Goal: Transaction & Acquisition: Purchase product/service

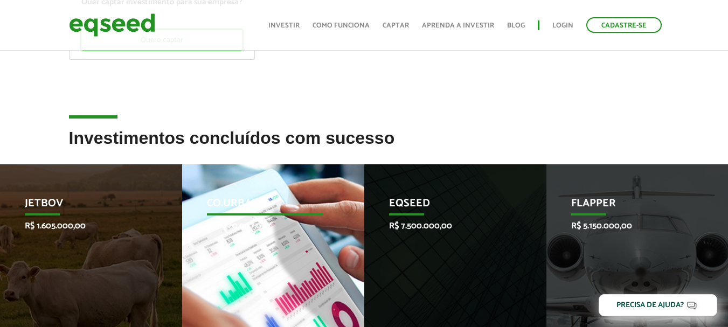
scroll to position [269, 0]
click at [224, 202] on p "Co.Urban" at bounding box center [265, 206] width 116 height 18
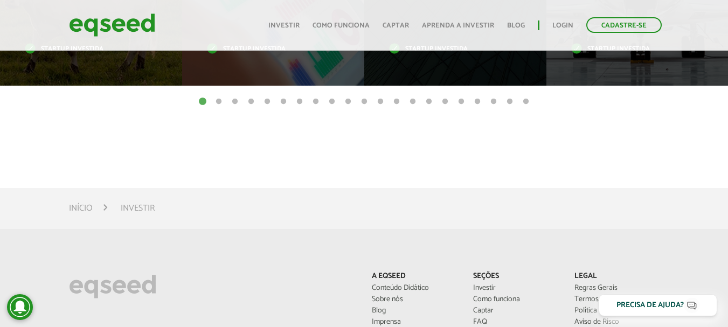
scroll to position [700, 0]
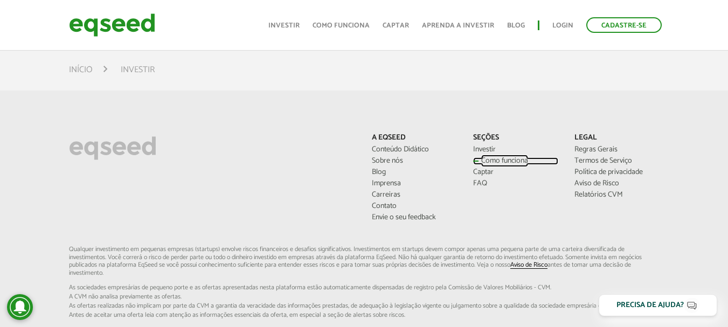
click at [516, 163] on link "Como funciona" at bounding box center [515, 161] width 85 height 8
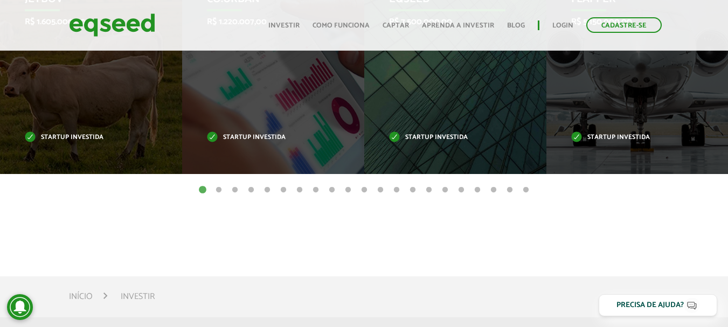
scroll to position [323, 0]
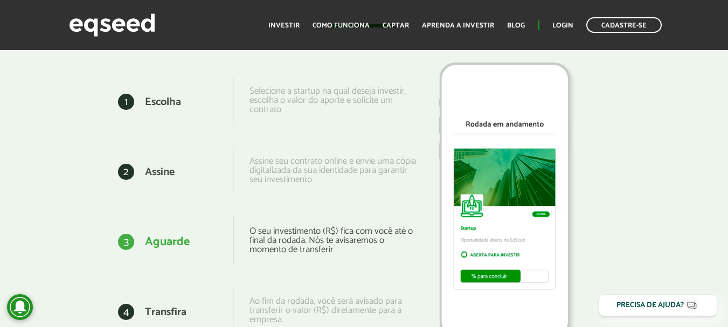
scroll to position [1398, 0]
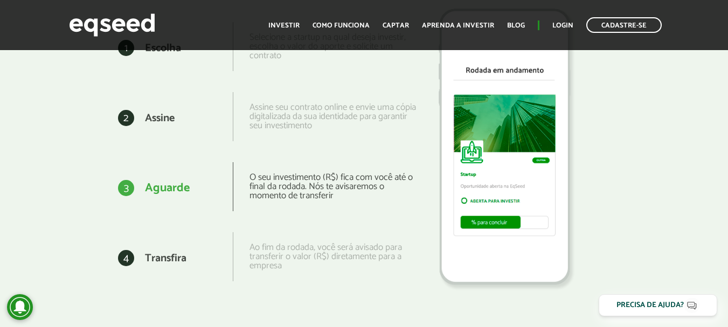
click at [303, 209] on div "O seu investimento (R$) fica com você até o final da rodada. Nós te avisaremos …" at bounding box center [325, 186] width 184 height 49
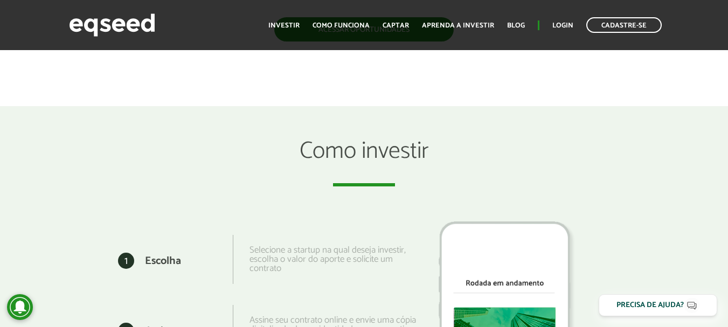
scroll to position [967, 0]
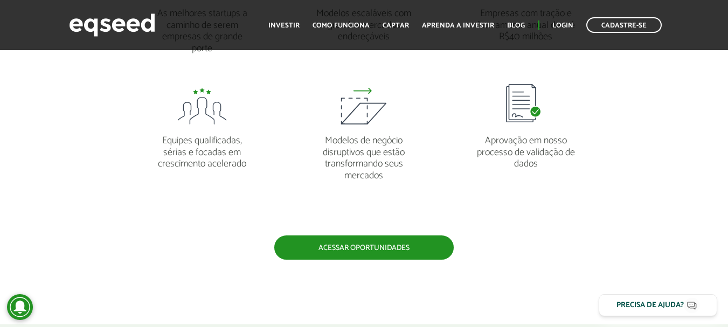
click at [322, 218] on ul "As melhores startups a caminho de serem empresas de grande porte Modelos escalá…" at bounding box center [363, 92] width 485 height 287
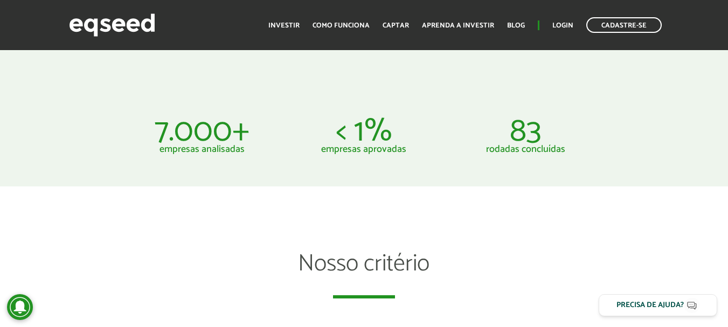
scroll to position [536, 0]
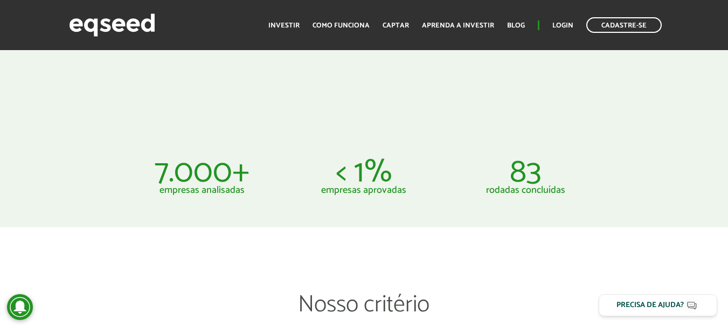
drag, startPoint x: 490, startPoint y: 206, endPoint x: 397, endPoint y: 196, distance: 93.8
click at [391, 193] on p "empresas aprovadas" at bounding box center [363, 190] width 145 height 10
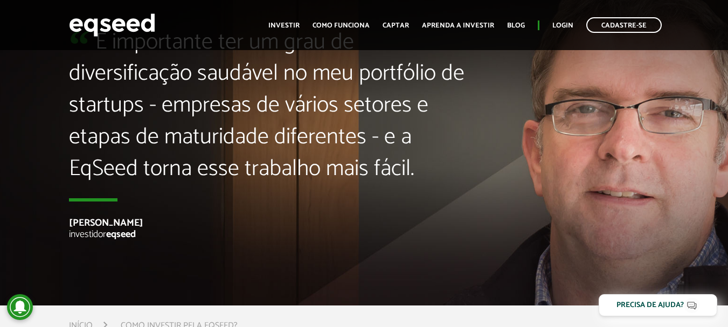
scroll to position [2880, 0]
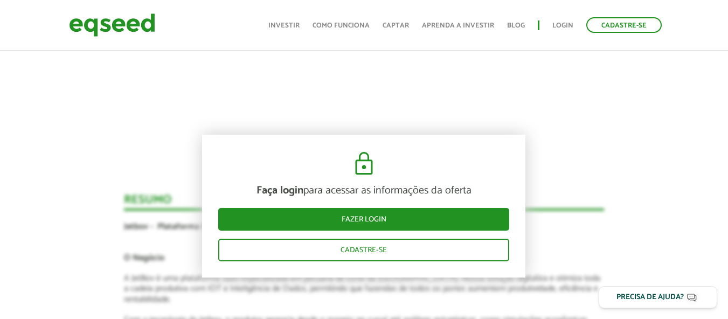
scroll to position [1306, 0]
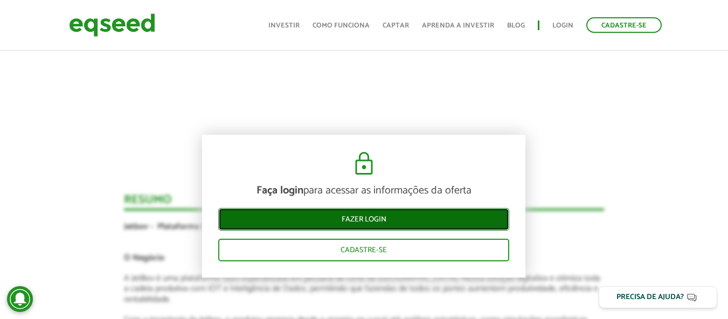
click at [410, 221] on link "Fazer login" at bounding box center [363, 219] width 291 height 23
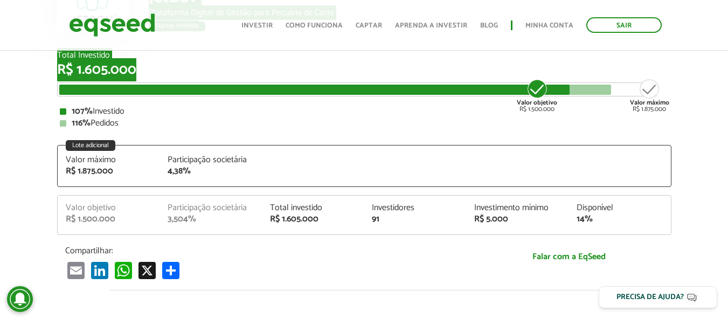
scroll to position [118, 0]
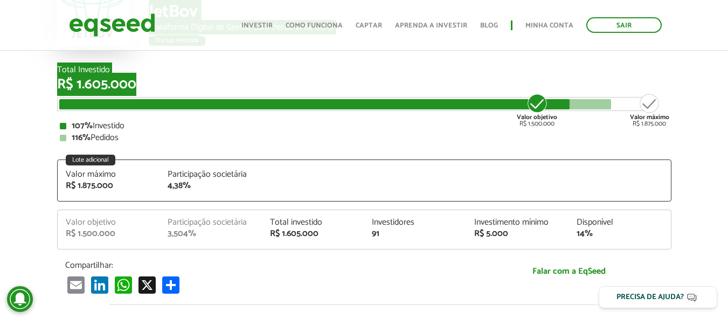
click at [165, 94] on article "JetBov Plataforma Digital de Gestão para Pecuária de Corte Startup investida St…" at bounding box center [364, 300] width 728 height 741
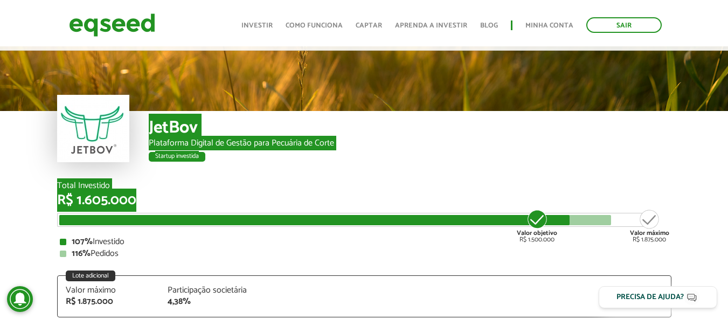
scroll to position [0, 0]
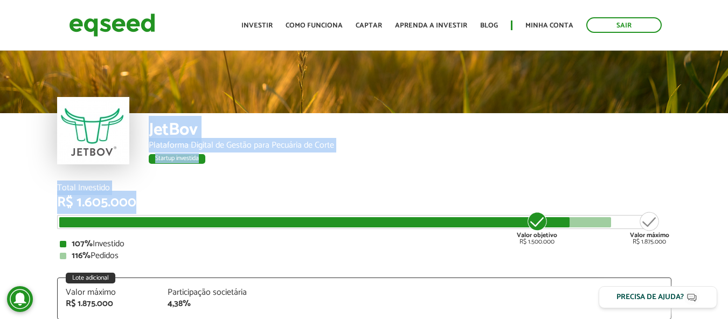
click at [160, 121] on div "JetBov" at bounding box center [410, 131] width 523 height 20
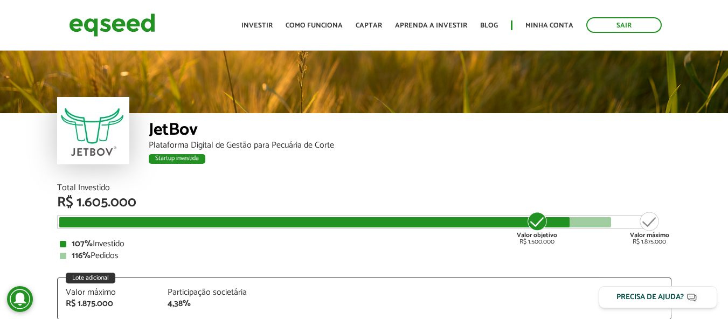
click at [162, 122] on div "JetBov" at bounding box center [410, 131] width 523 height 20
copy div "JetBov"
drag, startPoint x: 55, startPoint y: 184, endPoint x: 136, endPoint y: 216, distance: 86.7
click at [136, 216] on div "Total Investido R$ 1.605.000 Valor objetivo R$ 1.500.000 Valor máximo R$ 1.875.…" at bounding box center [364, 303] width 630 height 239
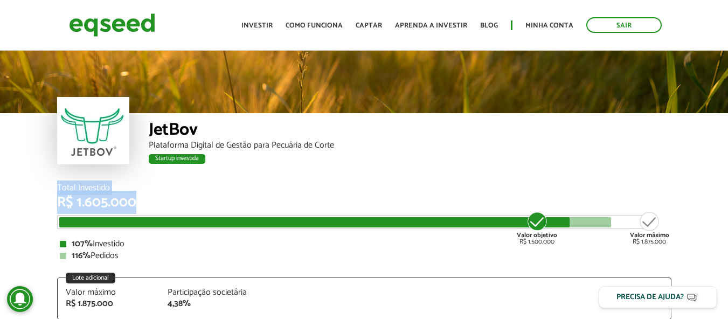
copy div "Total Investido R$ 1.605.000"
click at [161, 203] on div "R$ 1.605.000" at bounding box center [364, 203] width 614 height 14
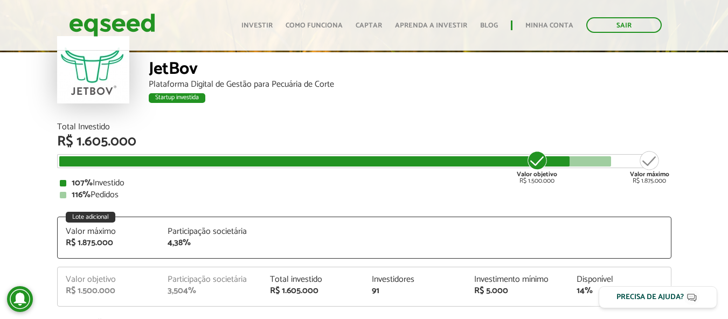
scroll to position [108, 0]
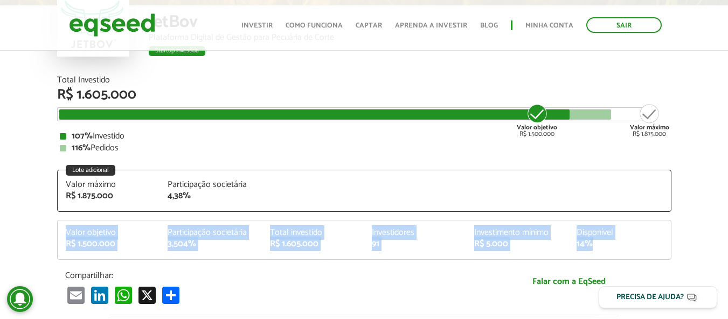
drag, startPoint x: 59, startPoint y: 227, endPoint x: 623, endPoint y: 251, distance: 564.6
click at [623, 251] on div "Valor objetivo R$ 1.500.000 Participação societária 3,504% Total investido R$ 1…" at bounding box center [364, 240] width 614 height 40
copy div "Valor objetivo R$ 1.500.000 Participação societária 3,504% Total investido R$ 1…"
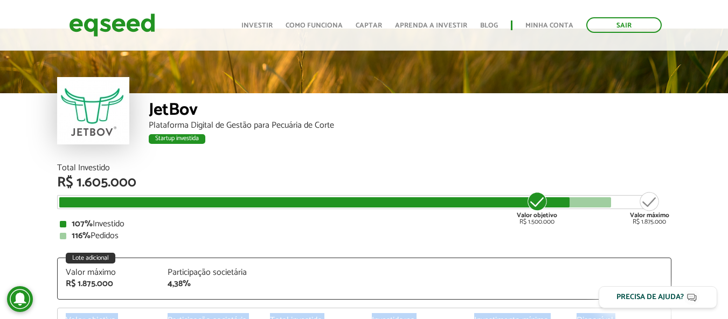
scroll to position [0, 0]
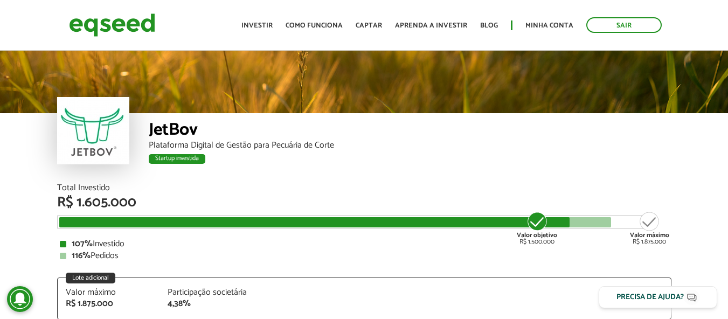
click at [165, 121] on div "JetBov" at bounding box center [410, 131] width 523 height 20
copy div "JetBov"
